Goal: Answer question/provide support: Share knowledge or assist other users

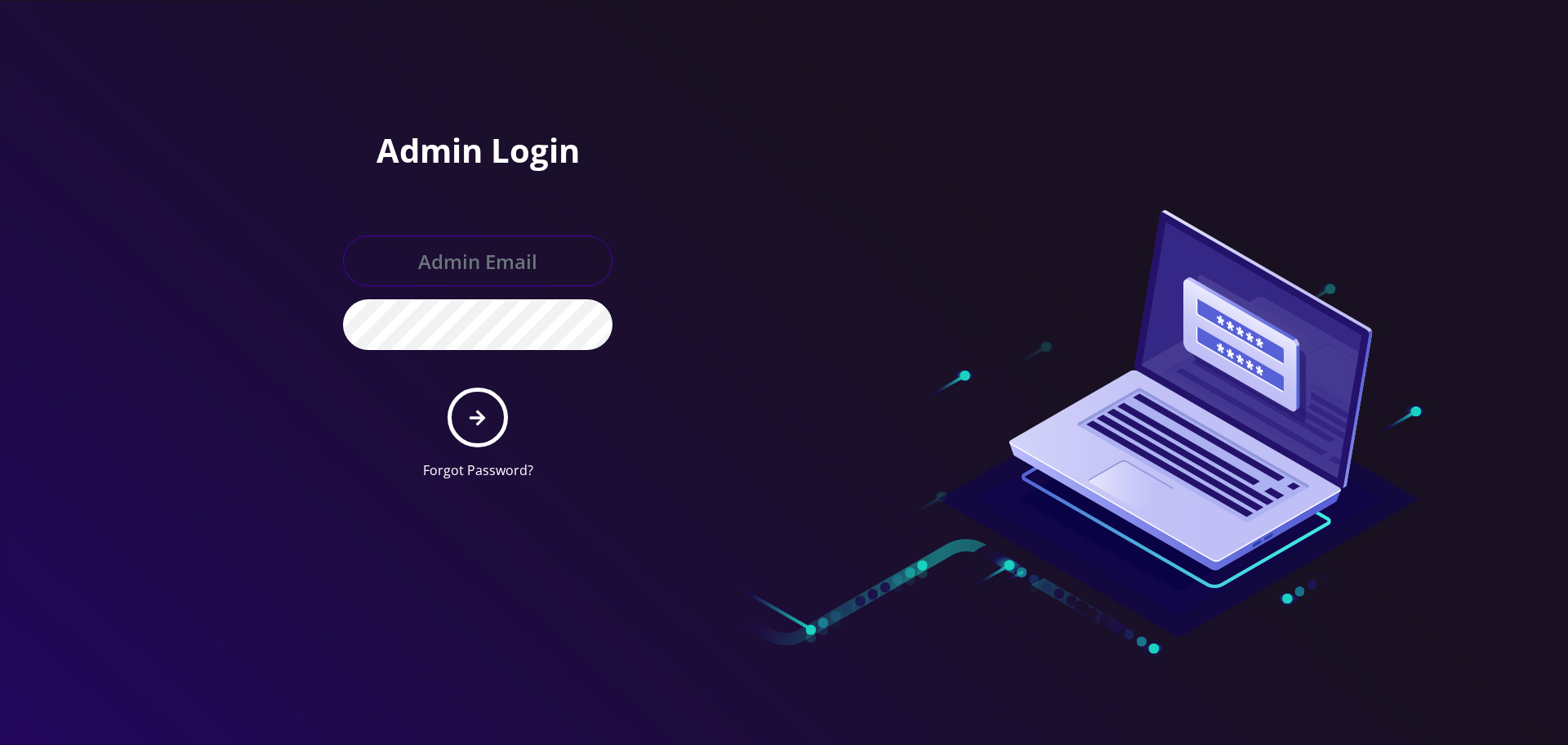
type input "[EMAIL_ADDRESS][DOMAIN_NAME]"
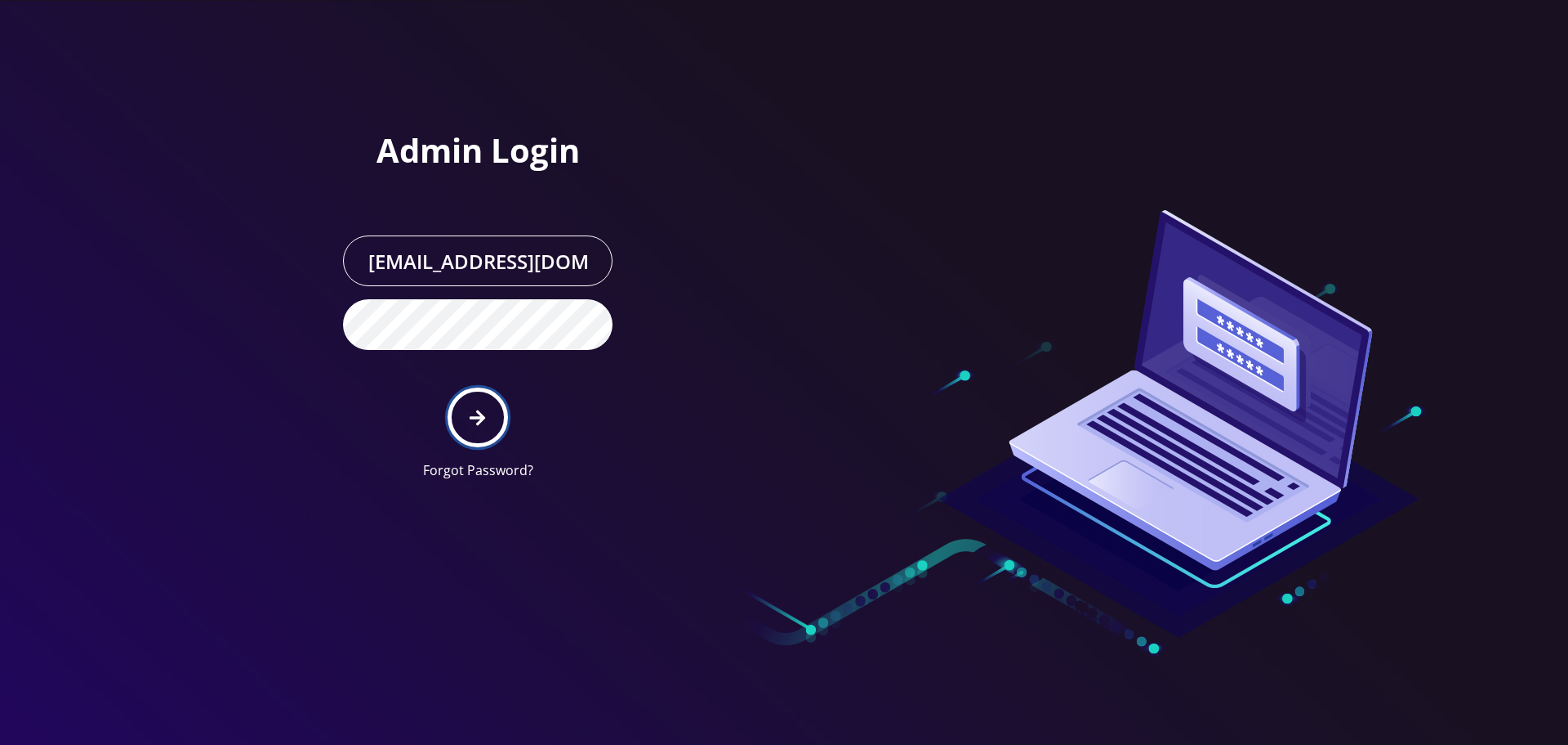
click at [469, 417] on button "submit" at bounding box center [478, 417] width 60 height 60
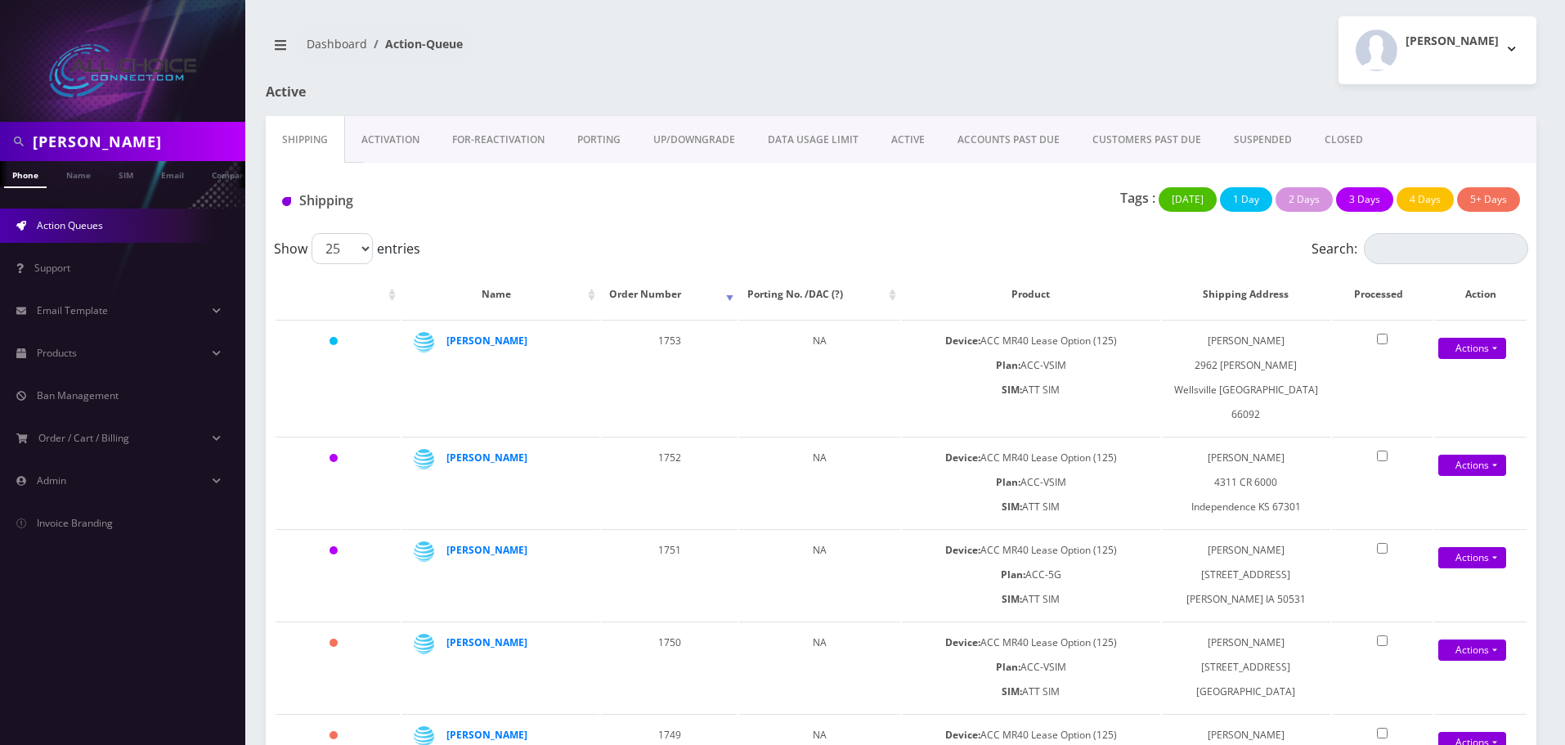
click at [86, 139] on input "Stellhorn" at bounding box center [137, 141] width 208 height 31
type input "[PERSON_NAME]"
click at [89, 167] on link "Name" at bounding box center [78, 174] width 41 height 27
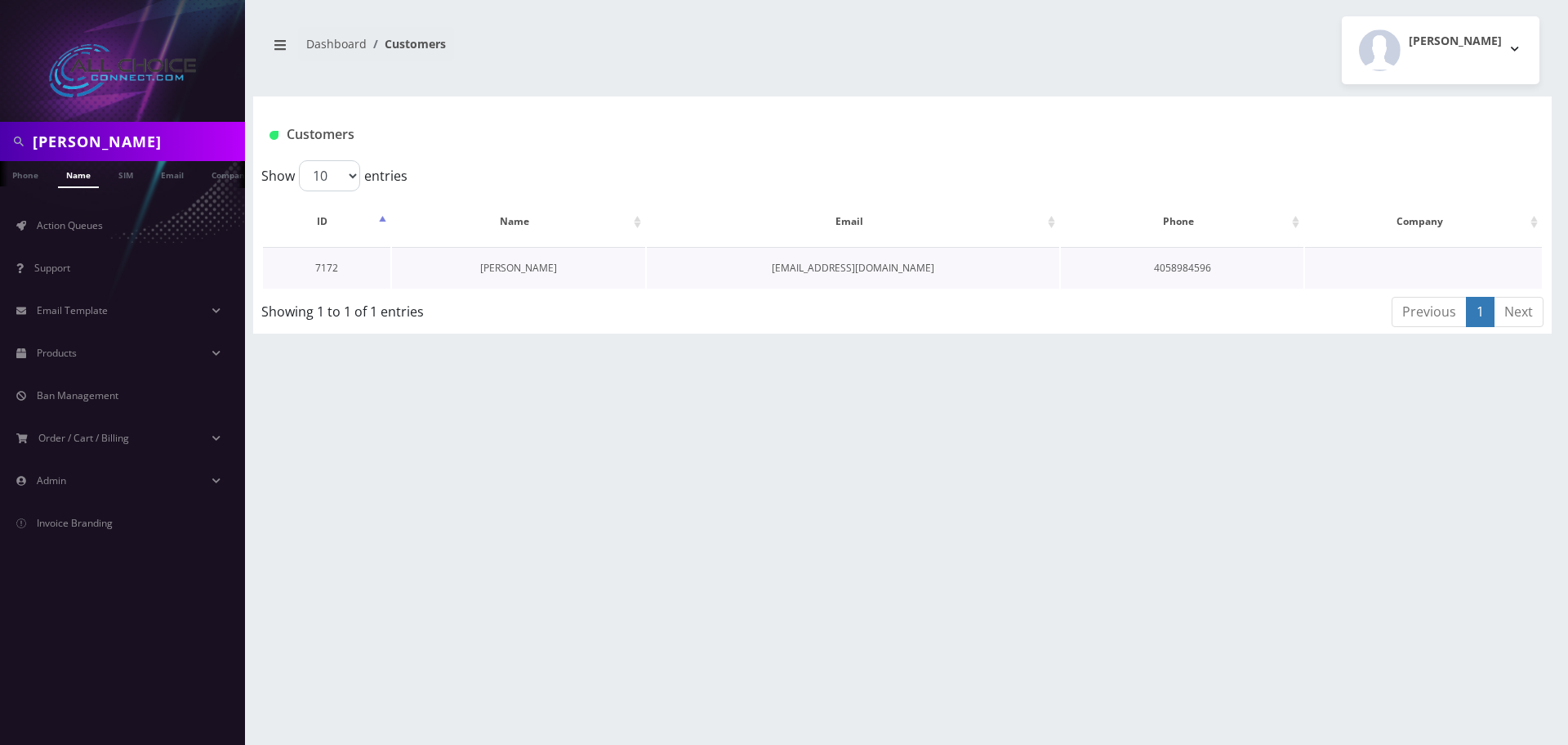
click at [516, 261] on link "[PERSON_NAME]" at bounding box center [519, 268] width 77 height 14
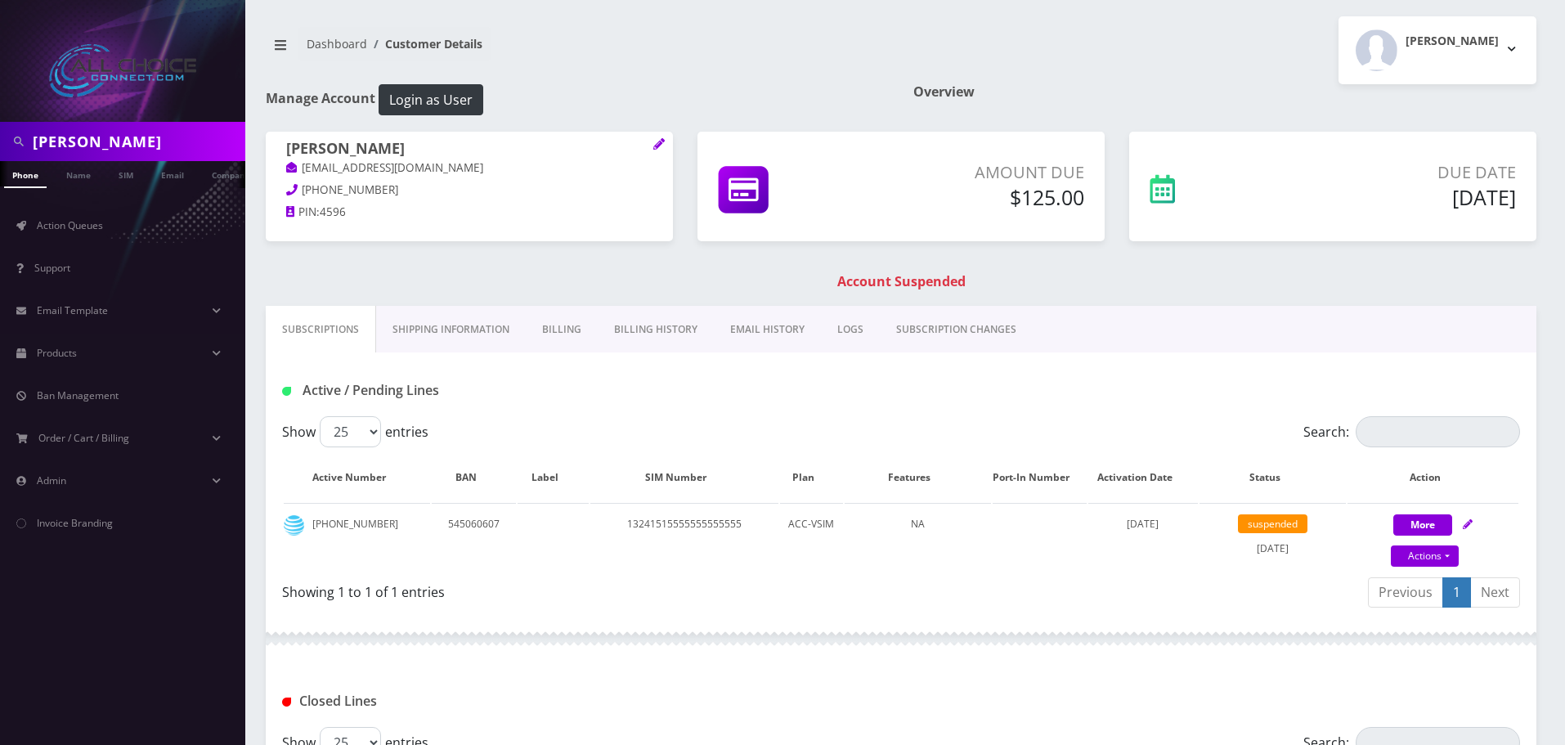
click at [664, 319] on link "Billing History" at bounding box center [656, 329] width 116 height 47
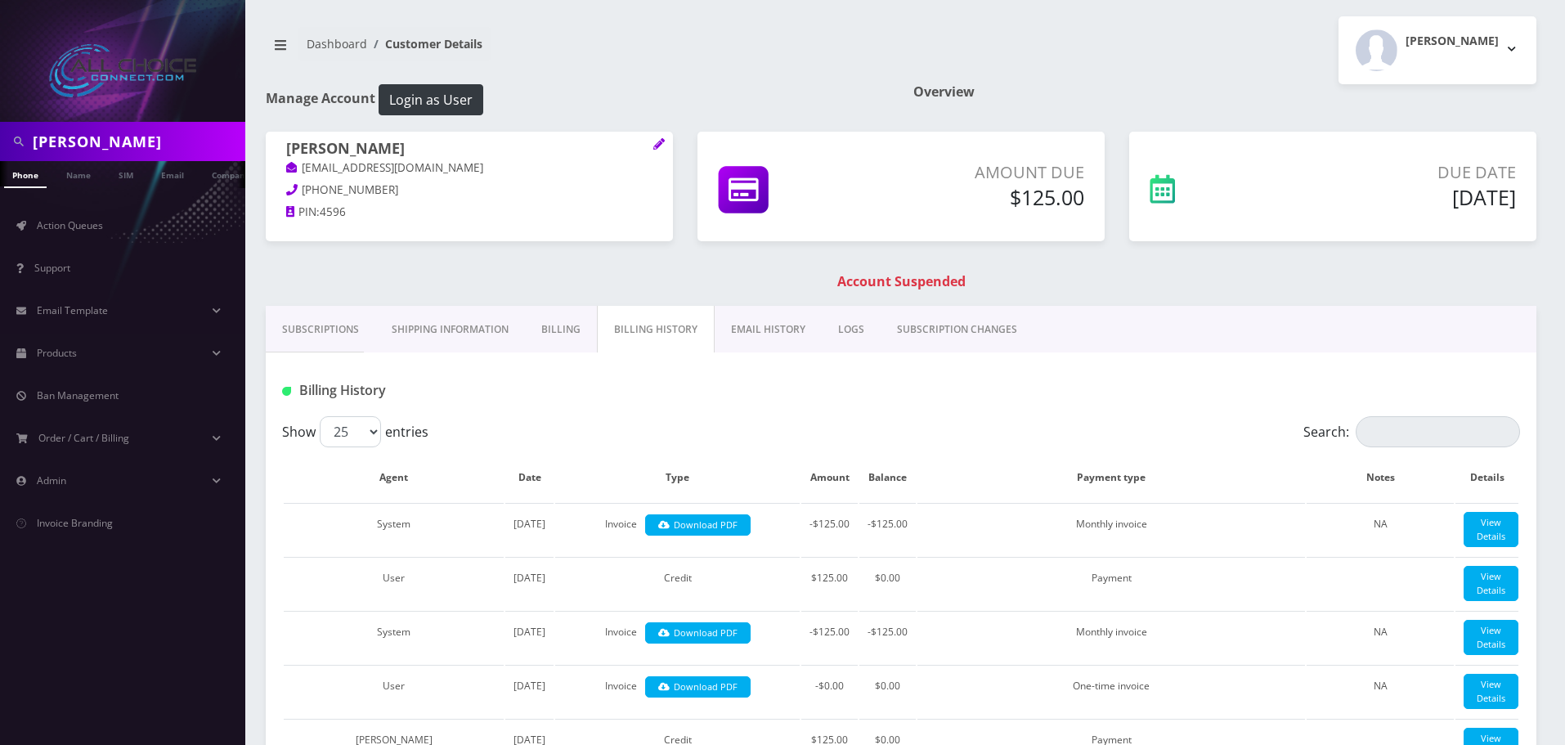
click at [561, 325] on link "Billing" at bounding box center [561, 329] width 72 height 47
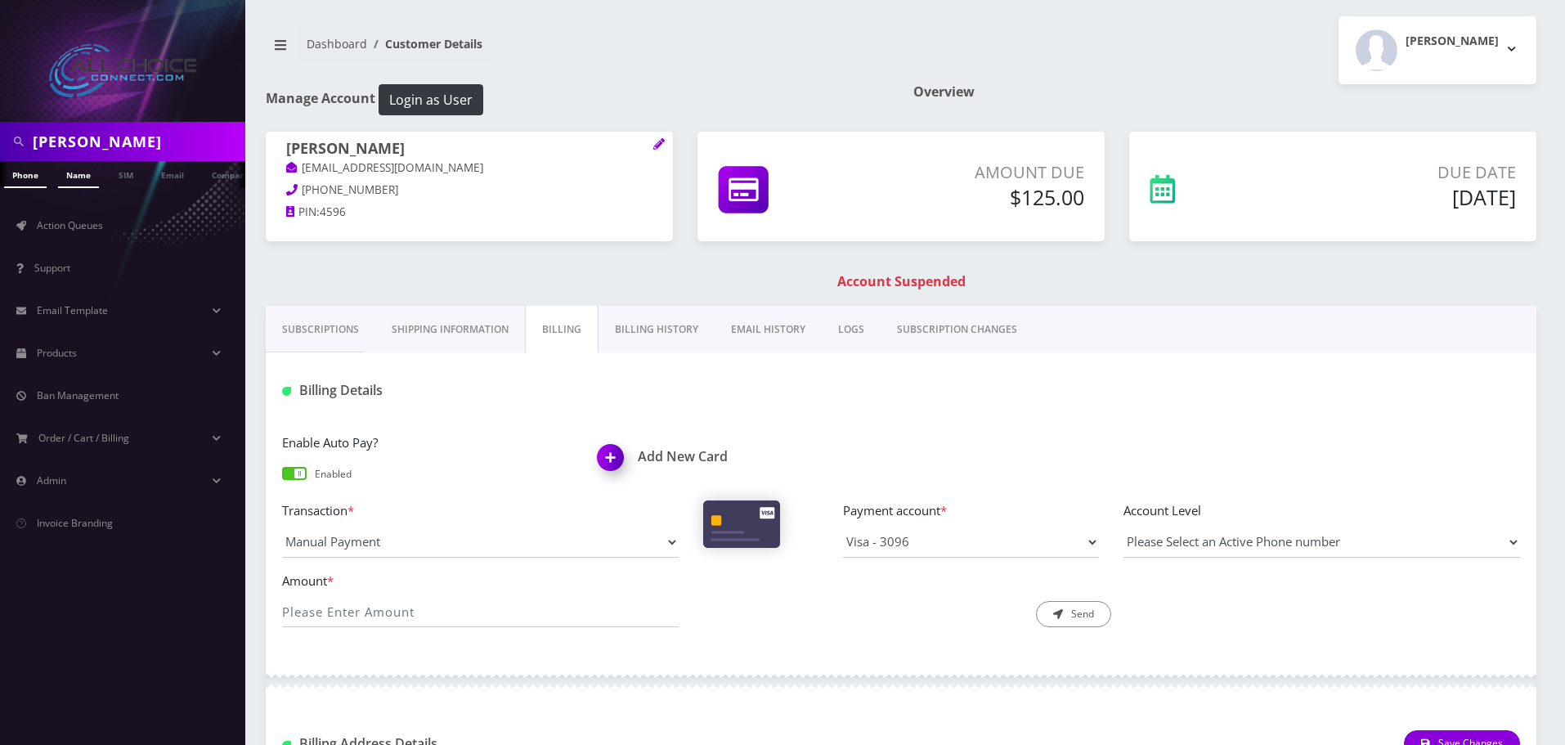
click at [81, 174] on link "Name" at bounding box center [78, 174] width 41 height 27
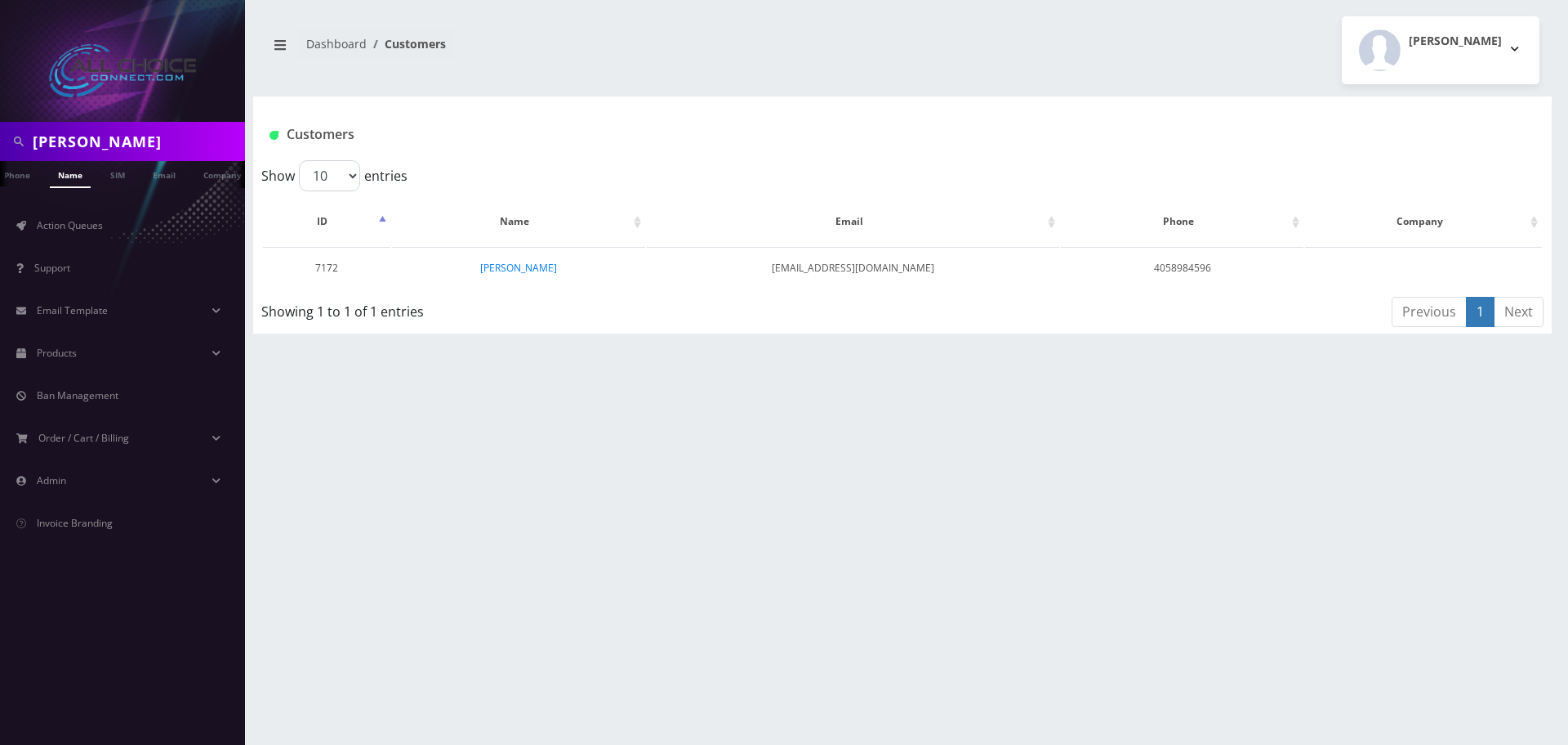
scroll to position [0, 16]
